Goal: Task Accomplishment & Management: Manage account settings

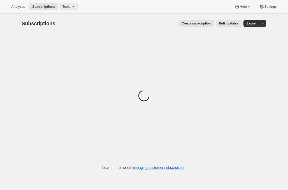
click at [72, 7] on icon at bounding box center [72, 6] width 5 height 5
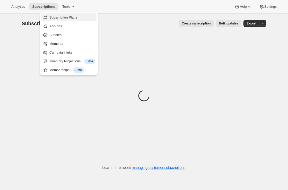
click at [65, 17] on span "Subscription Plans" at bounding box center [63, 17] width 28 height 4
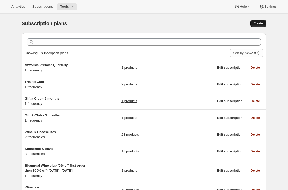
click at [254, 24] on span "Create" at bounding box center [259, 23] width 10 height 4
select select "WEEK"
select select "MONTH"
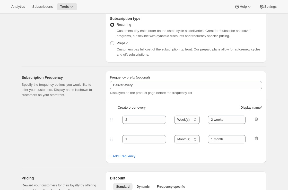
scroll to position [99, 0]
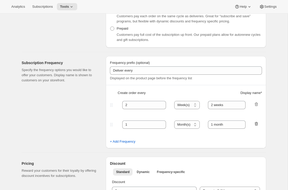
click at [257, 124] on icon "button" at bounding box center [256, 123] width 5 height 5
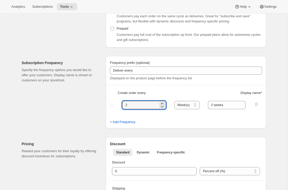
drag, startPoint x: 139, startPoint y: 105, endPoint x: 95, endPoint y: 105, distance: 44.9
click at [96, 105] on div "Subscription Frequency Specify the frequency options you would like to offer yo…" at bounding box center [142, 90] width 249 height 77
type input "6"
click at [190, 106] on select "Day(s) Week(s) Month(s) Year(s)" at bounding box center [188, 105] width 26 height 8
select select "MONTH"
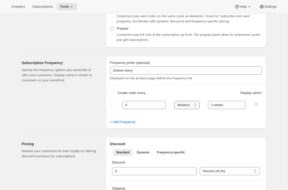
click at [175, 101] on select "Day(s) Week(s) Month(s) Year(s)" at bounding box center [188, 105] width 26 height 8
drag, startPoint x: 227, startPoint y: 105, endPoint x: 196, endPoint y: 105, distance: 31.2
click at [196, 105] on div "6 Day(s) Week(s) Month(s) Year(s) Month(s) 2 weeks" at bounding box center [184, 105] width 150 height 8
type input "6 months"
click at [70, 113] on div "Subscription Frequency Specify the frequency options you would like to offer yo…" at bounding box center [62, 92] width 80 height 73
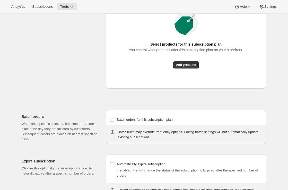
scroll to position [380, 0]
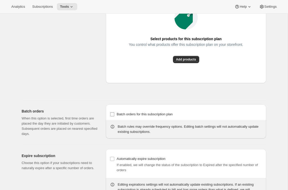
click at [117, 116] on span "Batch orders for this subscription plan" at bounding box center [145, 114] width 56 height 4
click at [114, 117] on input "Batch orders for this subscription plan" at bounding box center [112, 114] width 4 height 4
checkbox input "true"
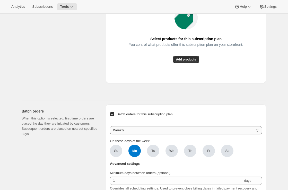
scroll to position [408, 0]
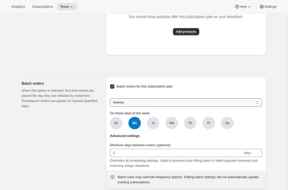
click at [148, 107] on select "Weekly Monthly Yearly" at bounding box center [186, 102] width 152 height 8
select select "YEARDAY"
click at [110, 107] on select "Weekly Monthly Yearly" at bounding box center [186, 102] width 152 height 8
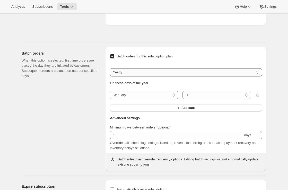
scroll to position [441, 0]
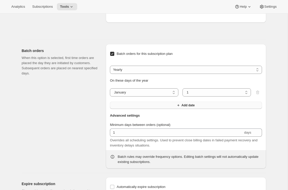
click at [150, 109] on button "Add date" at bounding box center [186, 105] width 152 height 7
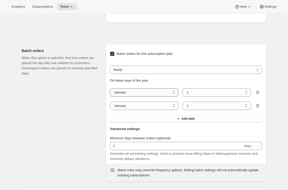
click at [153, 97] on select "January February March April May June July August September October November De…" at bounding box center [144, 92] width 69 height 8
select select "3"
click at [110, 97] on select "January February March April May June July August September October November De…" at bounding box center [144, 92] width 69 height 8
click at [142, 110] on select "January February March April May June July August September October November De…" at bounding box center [144, 106] width 69 height 8
select select "11"
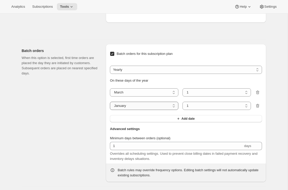
click at [110, 110] on select "January February March April May June July August September October November De…" at bounding box center [144, 106] width 69 height 8
click at [72, 136] on div "Batch orders When this option is selected, first time orders are placed the day…" at bounding box center [62, 113] width 80 height 138
click at [69, 8] on span "Tools" at bounding box center [64, 7] width 9 height 4
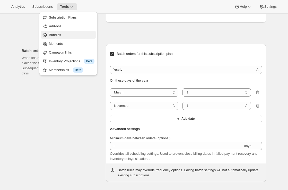
click at [60, 36] on span "Bundles" at bounding box center [55, 35] width 12 height 4
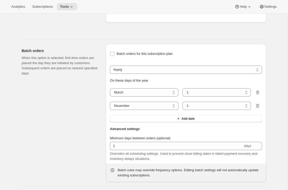
type input "2"
select select "WEEK"
type input "2 weeks"
checkbox input "false"
select select "MONTH"
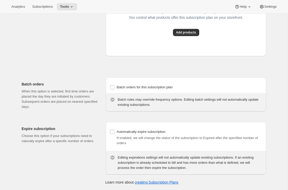
scroll to position [444, 0]
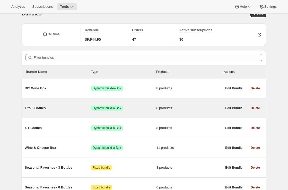
scroll to position [10, 0]
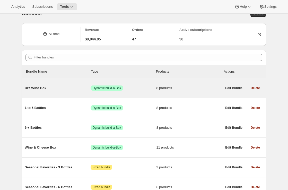
click at [139, 86] on span "Success Dynamic build-a-Box" at bounding box center [124, 88] width 66 height 5
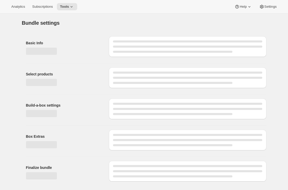
type input "DIY Wine Box"
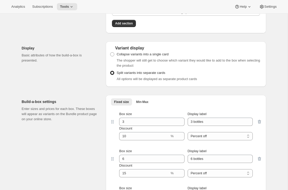
scroll to position [311, 0]
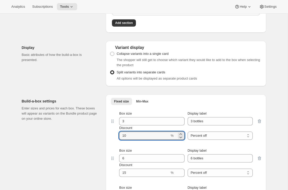
drag, startPoint x: 129, startPoint y: 136, endPoint x: 116, endPoint y: 136, distance: 12.9
click at [116, 136] on div "Box size 3 Display label 3 bottles Discount % Percent off Amount off Percent off" at bounding box center [186, 125] width 142 height 29
click at [93, 139] on div "Build-a-box settings Enter sizes and prices for each box. These boxes will appe…" at bounding box center [62, 165] width 80 height 140
drag, startPoint x: 131, startPoint y: 136, endPoint x: 116, endPoint y: 136, distance: 15.0
click at [116, 136] on div "Box size 3 Display label 3 bottles Discount % Percent off Amount off Percent off" at bounding box center [186, 125] width 142 height 29
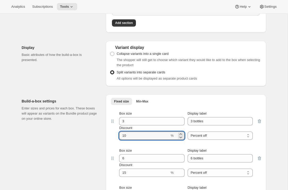
click at [72, 131] on div "Build-a-box settings Enter sizes and prices for each box. These boxes will appe…" at bounding box center [62, 165] width 80 height 140
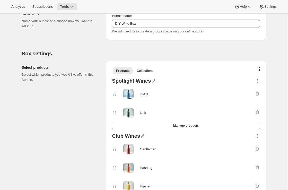
scroll to position [0, 0]
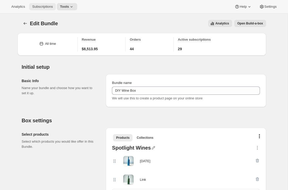
click at [45, 7] on span "Subscriptions" at bounding box center [42, 7] width 21 height 4
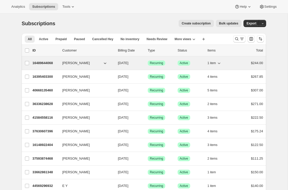
click at [47, 64] on p "16489644068" at bounding box center [45, 63] width 26 height 5
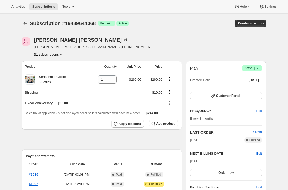
click at [60, 55] on button "31 subscriptions" at bounding box center [49, 54] width 30 height 5
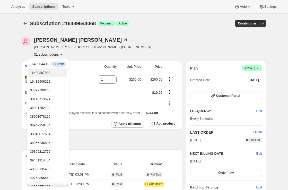
click at [50, 72] on span "16489807908" at bounding box center [40, 73] width 21 height 4
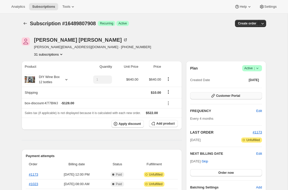
click at [221, 95] on span "Customer Portal" at bounding box center [229, 96] width 24 height 4
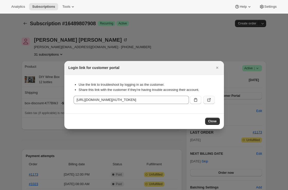
click at [209, 101] on icon ":rt2:" at bounding box center [209, 99] width 5 height 5
click at [221, 69] on div "Login link for customer portal" at bounding box center [144, 68] width 160 height 14
click at [219, 66] on icon "Close" at bounding box center [217, 67] width 5 height 5
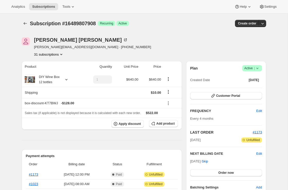
click at [45, 55] on button "31 subscriptions" at bounding box center [49, 54] width 30 height 5
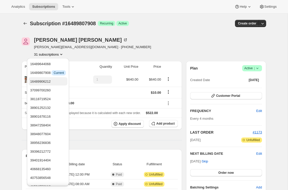
click at [43, 82] on span "16489906212" at bounding box center [40, 82] width 21 height 4
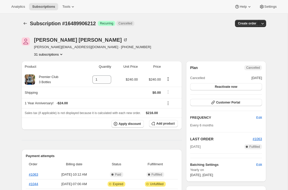
click at [50, 55] on button "31 subscriptions" at bounding box center [49, 54] width 30 height 5
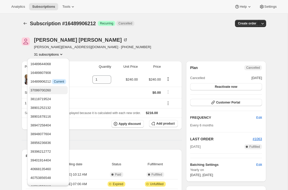
click at [44, 92] on span "37099700260" at bounding box center [40, 90] width 21 height 4
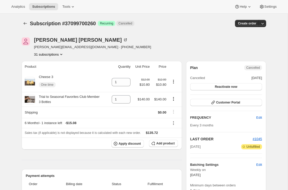
click at [57, 52] on button "31 subscriptions" at bounding box center [49, 54] width 30 height 5
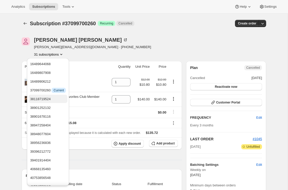
click at [54, 99] on span "38118719524" at bounding box center [48, 99] width 36 height 5
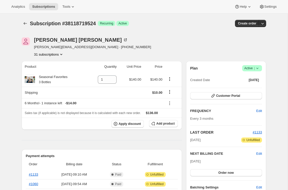
click at [53, 52] on button "31 subscriptions" at bounding box center [49, 54] width 30 height 5
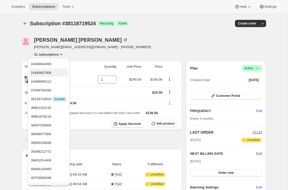
click at [54, 75] on span "16489807908" at bounding box center [49, 72] width 36 height 5
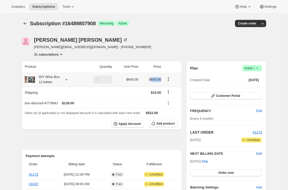
drag, startPoint x: 150, startPoint y: 80, endPoint x: 161, endPoint y: 80, distance: 10.8
click at [161, 80] on span "$640.00" at bounding box center [155, 80] width 12 height 4
drag, startPoint x: 85, startPoint y: 104, endPoint x: 64, endPoint y: 104, distance: 20.6
click at [64, 104] on div "box-discount-KT7BWJ - $128.00" at bounding box center [93, 103] width 137 height 5
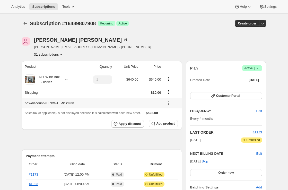
click at [64, 104] on span "- $128.00" at bounding box center [67, 103] width 13 height 5
click at [65, 79] on icon at bounding box center [66, 79] width 5 height 5
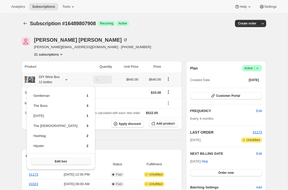
click at [55, 161] on span "Edit box" at bounding box center [61, 162] width 12 height 4
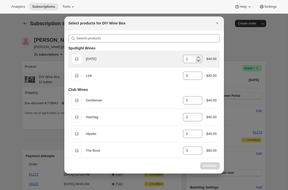
select select "gid://shopify/ProductVariant/41085701816356"
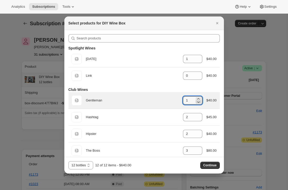
click at [196, 103] on icon ":r17j:" at bounding box center [198, 102] width 5 height 5
type input "0"
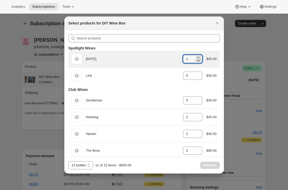
click at [196, 61] on icon ":r17j:" at bounding box center [198, 60] width 5 height 5
type input "0"
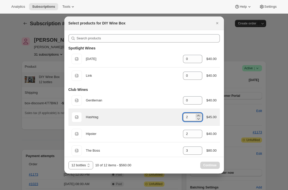
click at [199, 115] on icon ":r17j:" at bounding box center [198, 115] width 5 height 5
type input "4"
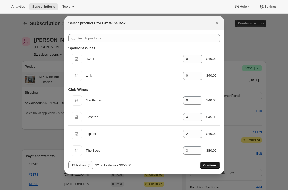
click at [208, 166] on span "Continue" at bounding box center [210, 165] width 13 height 4
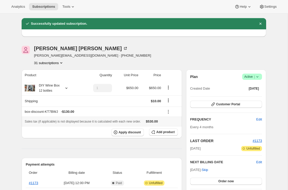
scroll to position [16, 0]
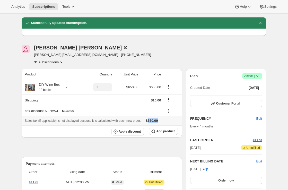
drag, startPoint x: 157, startPoint y: 121, endPoint x: 170, endPoint y: 121, distance: 13.1
click at [170, 121] on div "Sales tax (if applicable) is not displayed because it is calculated with each n…" at bounding box center [102, 120] width 154 height 5
drag, startPoint x: 24, startPoint y: 112, endPoint x: 81, endPoint y: 112, distance: 56.7
click at [81, 112] on th "box-discount-KT7BWJ - $130.00" at bounding box center [92, 111] width 141 height 10
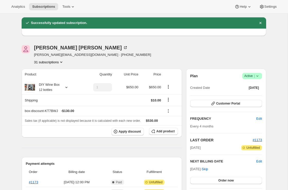
click at [111, 60] on div "[PERSON_NAME] [PERSON_NAME][EMAIL_ADDRESS][DOMAIN_NAME] · [PHONE_NUMBER] 31 sub…" at bounding box center [107, 55] width 171 height 20
click at [48, 61] on button "31 subscriptions" at bounding box center [49, 62] width 30 height 5
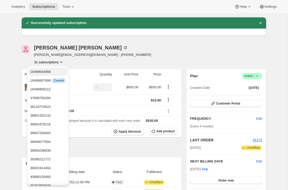
click at [45, 70] on span "16489644068" at bounding box center [40, 72] width 21 height 4
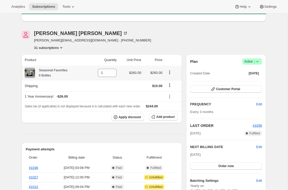
scroll to position [35, 0]
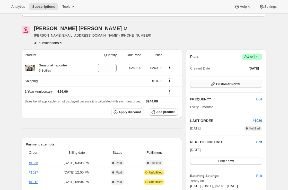
click at [212, 83] on icon "button" at bounding box center [213, 84] width 5 height 5
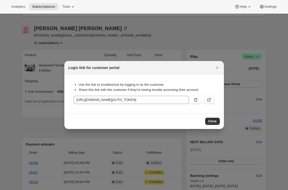
click at [210, 101] on icon ":r1e6:" at bounding box center [209, 99] width 5 height 5
click at [217, 67] on icon "Close" at bounding box center [217, 67] width 5 height 5
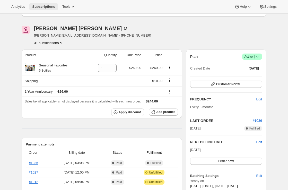
click at [54, 10] on button "Subscriptions" at bounding box center [43, 6] width 29 height 7
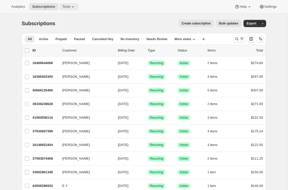
click at [73, 7] on icon at bounding box center [72, 6] width 5 height 5
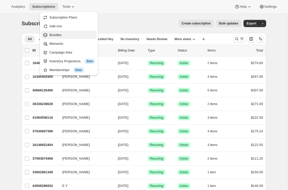
click at [84, 34] on span "Bundles" at bounding box center [72, 34] width 46 height 5
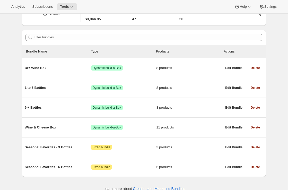
scroll to position [37, 0]
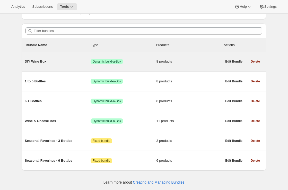
click at [144, 59] on span "Success Dynamic build-a-Box" at bounding box center [124, 61] width 66 height 5
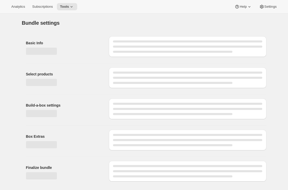
type input "DIY Wine Box"
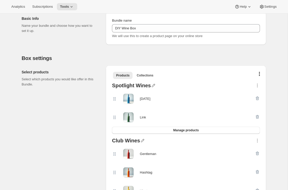
scroll to position [70, 0]
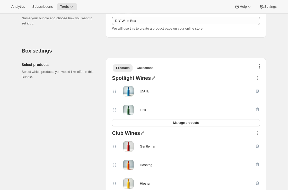
click at [261, 66] on button "button" at bounding box center [259, 67] width 5 height 5
click at [254, 78] on span "Bulk Autoswap for existing subscribers" at bounding box center [250, 77] width 57 height 4
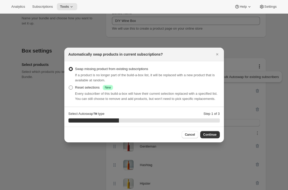
click at [95, 85] on div "Reset selections Success New" at bounding box center [94, 87] width 38 height 5
click at [69, 86] on input "Reset selections Success New" at bounding box center [69, 86] width 0 height 0
radio input "true"
click at [212, 137] on span "Continue" at bounding box center [210, 135] width 13 height 4
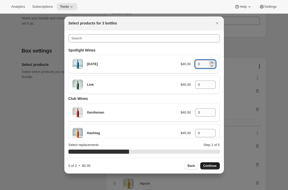
click at [213, 62] on icon ":r1pv:" at bounding box center [212, 62] width 5 height 5
type input "2"
click at [212, 82] on icon ":r1pv:" at bounding box center [212, 82] width 2 height 1
type input "1"
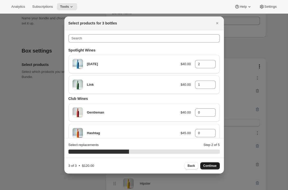
click at [213, 168] on button "Continue" at bounding box center [211, 165] width 20 height 7
type input "0"
click at [196, 167] on button "Back" at bounding box center [192, 165] width 14 height 7
type input "2"
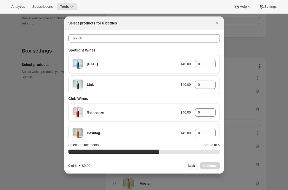
type input "1"
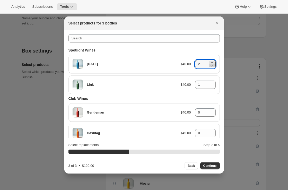
click at [213, 66] on icon ":r1pv:" at bounding box center [212, 65] width 5 height 5
type input "1"
click at [213, 110] on icon ":r1pv:" at bounding box center [212, 111] width 5 height 5
type input "1"
click at [218, 23] on icon "Close" at bounding box center [217, 23] width 2 height 2
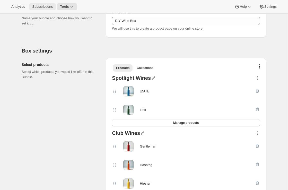
click at [49, 6] on span "Subscriptions" at bounding box center [42, 7] width 21 height 4
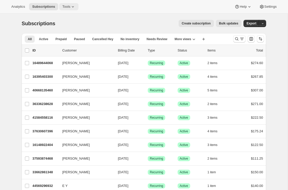
click at [70, 8] on span "Tools" at bounding box center [66, 7] width 8 height 4
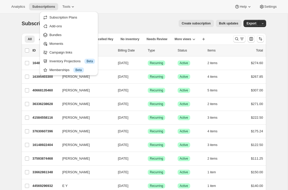
click at [114, 20] on div "Create subscription Bulk updates" at bounding box center [152, 23] width 180 height 7
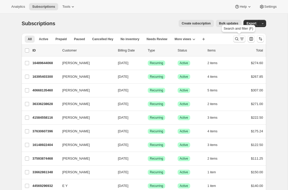
click at [242, 37] on icon "Search and filter results" at bounding box center [242, 38] width 5 height 5
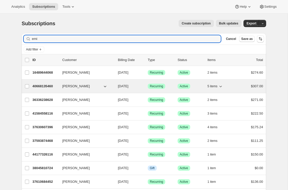
type input "emi"
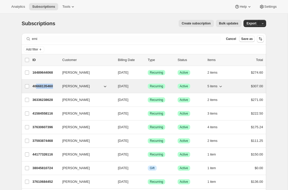
click at [37, 89] on div "40668135460 [PERSON_NAME] [DATE] Success Recurring Success Active 5 items $307.…" at bounding box center [147, 86] width 231 height 7
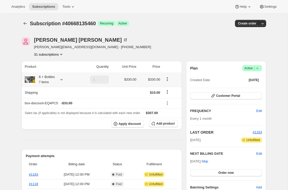
click at [63, 79] on icon at bounding box center [61, 79] width 5 height 5
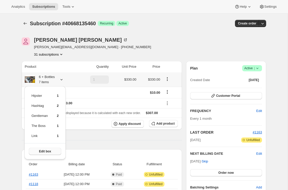
click at [49, 151] on span "Edit box" at bounding box center [45, 152] width 12 height 4
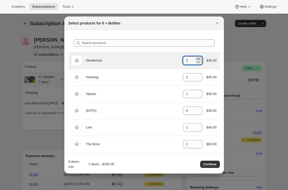
click at [199, 59] on icon ":r2k1:" at bounding box center [198, 58] width 5 height 5
type input "4"
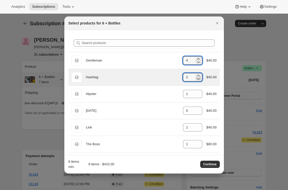
click at [196, 79] on icon ":r2k1:" at bounding box center [198, 78] width 5 height 5
type input "0"
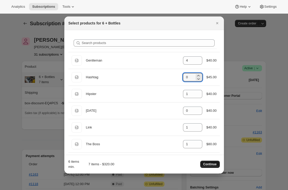
click at [210, 166] on span "Continue" at bounding box center [210, 164] width 13 height 4
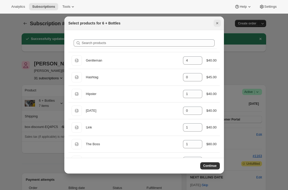
click at [220, 21] on button "Close" at bounding box center [217, 23] width 7 height 7
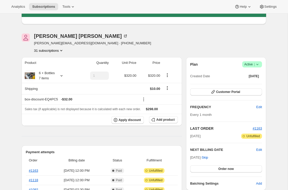
scroll to position [63, 0]
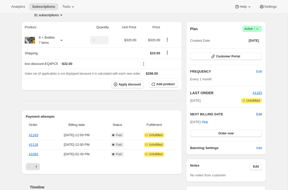
click at [258, 114] on span "Edit" at bounding box center [260, 114] width 6 height 5
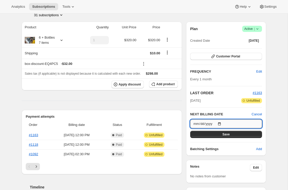
click at [219, 125] on input "[DATE]" at bounding box center [227, 124] width 72 height 9
type input "[DATE]"
click at [233, 134] on button "Save" at bounding box center [227, 134] width 72 height 7
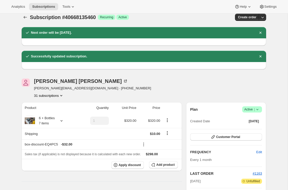
scroll to position [0, 0]
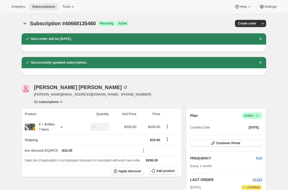
click at [44, 7] on span "Subscriptions" at bounding box center [43, 7] width 23 height 4
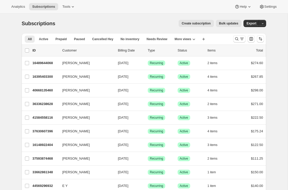
click at [195, 25] on span "Create subscription" at bounding box center [196, 23] width 29 height 4
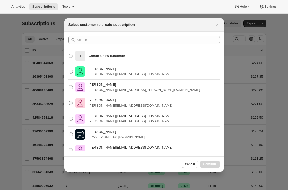
click at [99, 101] on p "[PERSON_NAME]" at bounding box center [131, 100] width 84 height 5
click at [69, 101] on input "[PERSON_NAME] [PERSON_NAME][EMAIL_ADDRESS][DOMAIN_NAME]" at bounding box center [69, 101] width 0 height 0
radio input "true"
click at [206, 166] on span "Continue" at bounding box center [210, 164] width 13 height 4
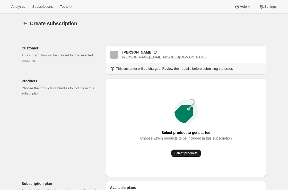
click at [185, 153] on span "Select products" at bounding box center [186, 153] width 23 height 4
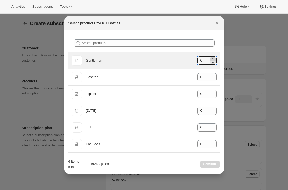
click at [214, 58] on icon ":r37v:" at bounding box center [213, 58] width 5 height 5
type input "1"
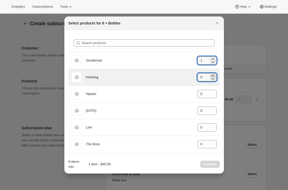
click at [212, 75] on icon ":r37v:" at bounding box center [213, 75] width 5 height 5
type input "1"
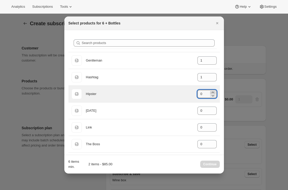
click at [211, 90] on icon ":r37v:" at bounding box center [213, 92] width 5 height 5
type input "4"
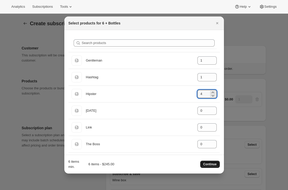
click at [210, 165] on span "Continue" at bounding box center [210, 164] width 13 height 4
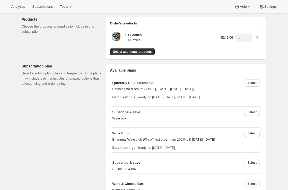
scroll to position [62, 0]
click at [255, 82] on span "Select" at bounding box center [252, 83] width 9 height 4
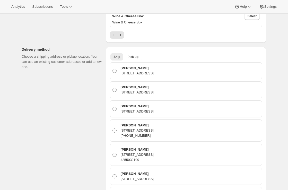
scroll to position [256, 0]
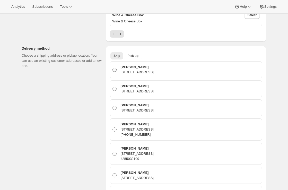
click at [154, 67] on p "[PERSON_NAME]" at bounding box center [137, 67] width 33 height 5
click at [113, 68] on input "[PERSON_NAME] [STREET_ADDRESS]" at bounding box center [113, 68] width 0 height 0
radio input "true"
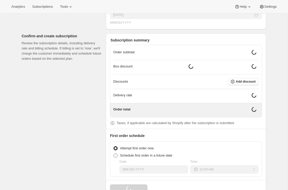
scroll to position [823, 0]
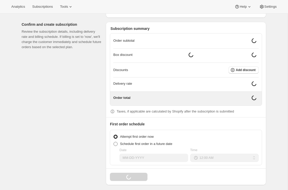
click at [139, 143] on span "Schedule first order in a future date" at bounding box center [146, 144] width 52 height 5
click at [114, 142] on input "Schedule first order in a future date" at bounding box center [114, 142] width 0 height 0
radio input "true"
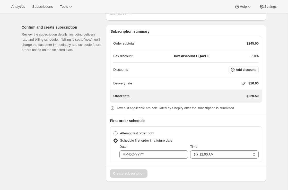
scroll to position [818, 0]
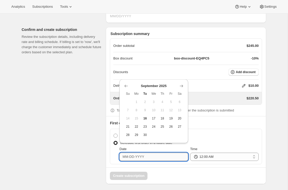
click at [141, 155] on input "Date" at bounding box center [154, 157] width 69 height 8
click at [183, 85] on icon "Show next month, October 2025" at bounding box center [181, 86] width 5 height 5
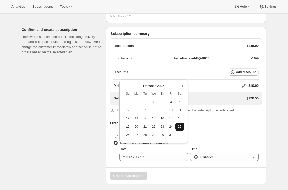
click at [179, 126] on span "25" at bounding box center [180, 127] width 5 height 4
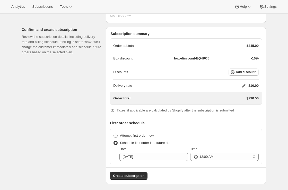
click at [145, 159] on div "Attempt first order now Schedule first order in a future date Date [DATE] Time …" at bounding box center [186, 147] width 152 height 36
click at [145, 153] on input "[DATE]" at bounding box center [154, 157] width 69 height 8
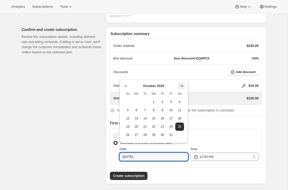
click at [181, 87] on icon "Show next month, November 2025" at bounding box center [181, 86] width 5 height 5
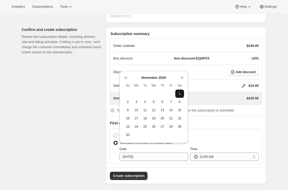
click at [178, 95] on span "1" at bounding box center [180, 94] width 5 height 4
type input "[DATE]"
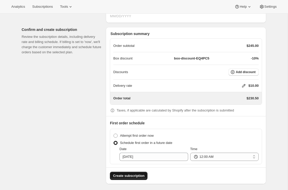
click at [138, 176] on span "Create subscription" at bounding box center [128, 175] width 31 height 5
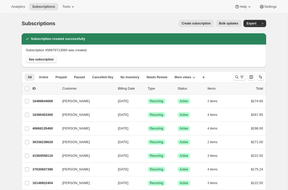
click at [39, 59] on span "See subscription" at bounding box center [41, 59] width 25 height 4
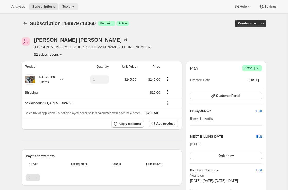
click at [67, 7] on span "Tools" at bounding box center [66, 7] width 8 height 4
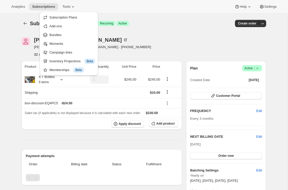
click at [135, 49] on div "Emily Yuhas emily@awtomic.com · +14255032109 32 subscriptions" at bounding box center [107, 47] width 171 height 20
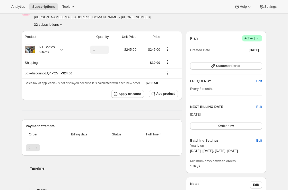
scroll to position [31, 0]
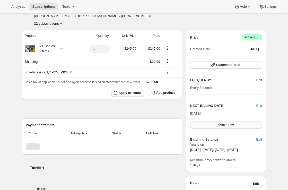
click at [232, 126] on span "Order now" at bounding box center [226, 125] width 15 height 4
click at [232, 126] on span "Click to confirm" at bounding box center [226, 125] width 23 height 4
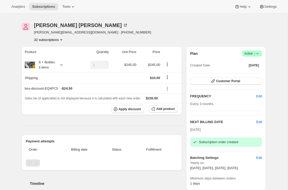
scroll to position [0, 0]
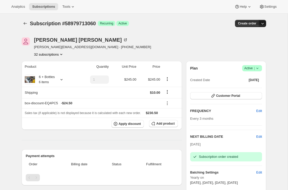
click at [264, 25] on icon "button" at bounding box center [262, 23] width 5 height 5
click at [240, 43] on span "Create custom one-time order" at bounding box center [241, 43] width 45 height 4
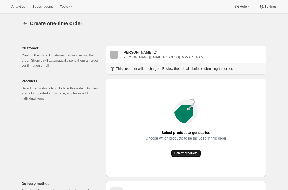
click at [177, 153] on span "Select products" at bounding box center [186, 153] width 23 height 4
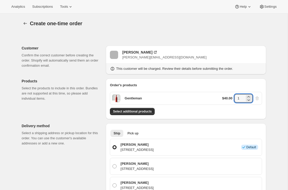
drag, startPoint x: 241, startPoint y: 100, endPoint x: 220, endPoint y: 100, distance: 21.4
click at [222, 100] on div "$40.00 1" at bounding box center [241, 98] width 38 height 8
type input "12"
click at [269, 10] on button "Settings" at bounding box center [269, 6] width 24 height 7
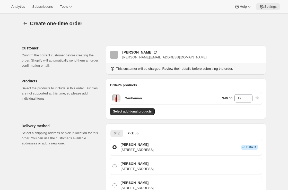
click at [269, 9] on span "Settings" at bounding box center [271, 7] width 12 height 4
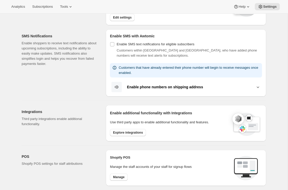
scroll to position [67, 0]
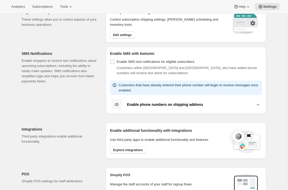
click at [118, 155] on div "Enable additional functionality with Integrations Use third party apps to enabl…" at bounding box center [186, 141] width 161 height 36
click at [118, 152] on span "Explore integrations" at bounding box center [128, 150] width 30 height 4
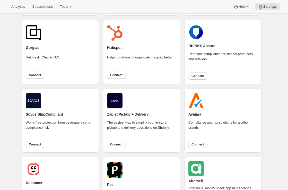
scroll to position [98, 0]
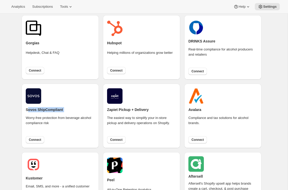
drag, startPoint x: 29, startPoint y: 110, endPoint x: 72, endPoint y: 110, distance: 43.3
click at [72, 110] on div "Sovos ShipCompliant Worry-free protection from beverage alcohol compliance risk…" at bounding box center [60, 116] width 69 height 56
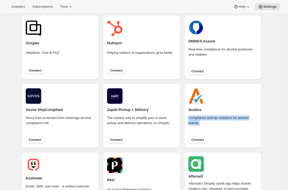
drag, startPoint x: 194, startPoint y: 120, endPoint x: 217, endPoint y: 126, distance: 23.7
click at [217, 126] on div "Avalara Compliance and tax solutions for alcohol brands. Connect" at bounding box center [223, 116] width 77 height 64
click at [198, 47] on div "DRINKS Assure Real-time compliance for alcohol producers and retailers Connect" at bounding box center [223, 47] width 69 height 56
click at [37, 142] on span "Connect" at bounding box center [35, 140] width 12 height 4
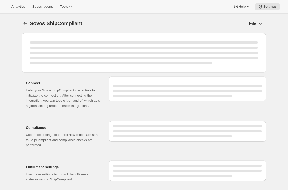
select select "development"
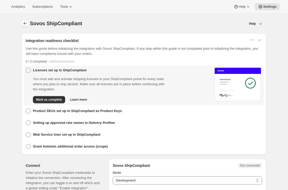
click at [26, 22] on icon "button" at bounding box center [25, 23] width 5 height 5
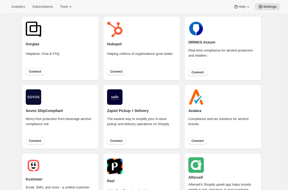
scroll to position [103, 0]
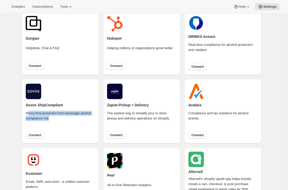
drag, startPoint x: 68, startPoint y: 120, endPoint x: 28, endPoint y: 114, distance: 40.7
click at [28, 114] on div "Worry-free protection from beverage alcohol compliance risk" at bounding box center [60, 120] width 69 height 18
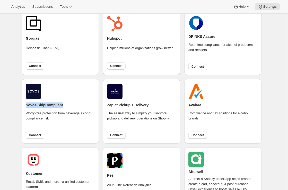
drag, startPoint x: 26, startPoint y: 104, endPoint x: 60, endPoint y: 111, distance: 34.3
click at [51, 109] on div "Sovos ShipCompliant Worry-free protection from beverage alcohol compliance risk…" at bounding box center [60, 111] width 77 height 64
click at [64, 113] on div "Worry-free protection from beverage alcohol compliance risk" at bounding box center [60, 120] width 69 height 18
drag, startPoint x: 64, startPoint y: 119, endPoint x: 24, endPoint y: 102, distance: 43.8
click at [24, 102] on div "Sovos ShipCompliant Worry-free protection from beverage alcohol compliance risk…" at bounding box center [60, 111] width 77 height 64
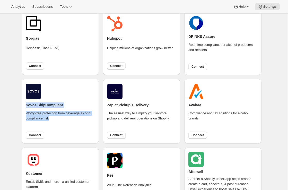
click at [69, 108] on div "Sovos ShipCompliant Worry-free protection from beverage alcohol compliance risk…" at bounding box center [60, 111] width 69 height 56
drag, startPoint x: 26, startPoint y: 109, endPoint x: 55, endPoint y: 117, distance: 30.2
click at [54, 117] on div "Sovos ShipCompliant Worry-free protection from beverage alcohol compliance risk…" at bounding box center [60, 111] width 69 height 56
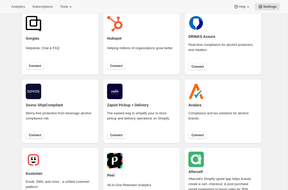
click at [58, 116] on div "Worry-free protection from beverage alcohol compliance risk" at bounding box center [60, 120] width 69 height 18
drag, startPoint x: 199, startPoint y: 117, endPoint x: 187, endPoint y: 107, distance: 15.7
click at [187, 107] on div "Avalara Compliance and tax solutions for alcohol brands. Connect" at bounding box center [223, 111] width 77 height 64
click at [200, 111] on div "Compliance and tax solutions for alcohol brands." at bounding box center [223, 120] width 69 height 18
click at [31, 133] on button "Connect" at bounding box center [35, 135] width 19 height 7
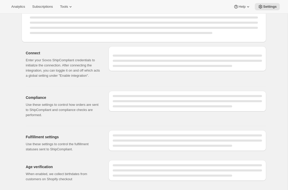
select select "development"
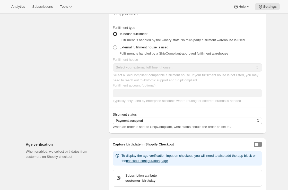
scroll to position [468, 0]
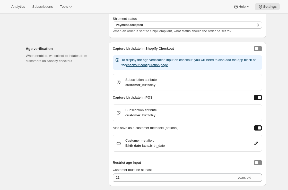
click at [261, 45] on div "Capture birthdate in Shopify Checkout" at bounding box center [188, 48] width 158 height 13
click at [261, 48] on button "enableCheckoutBirthdayCapture" at bounding box center [258, 48] width 8 height 5
click at [256, 50] on button "enableCheckoutBirthdayCapture" at bounding box center [258, 48] width 8 height 5
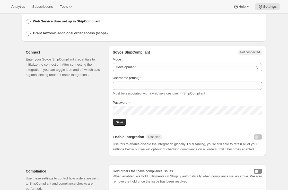
scroll to position [0, 0]
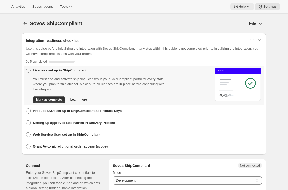
click at [245, 10] on button "Help" at bounding box center [242, 6] width 23 height 7
click at [240, 16] on span "Setup guide" at bounding box center [242, 17] width 18 height 4
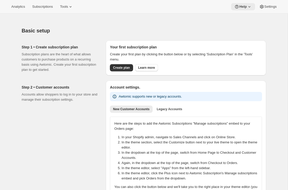
click at [242, 7] on span "Help" at bounding box center [243, 7] width 7 height 4
click at [241, 16] on span "Setup guide" at bounding box center [242, 17] width 18 height 4
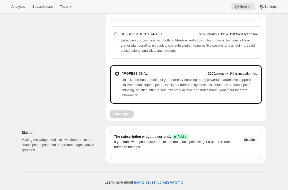
scroll to position [419, 0]
